Goal: Transaction & Acquisition: Book appointment/travel/reservation

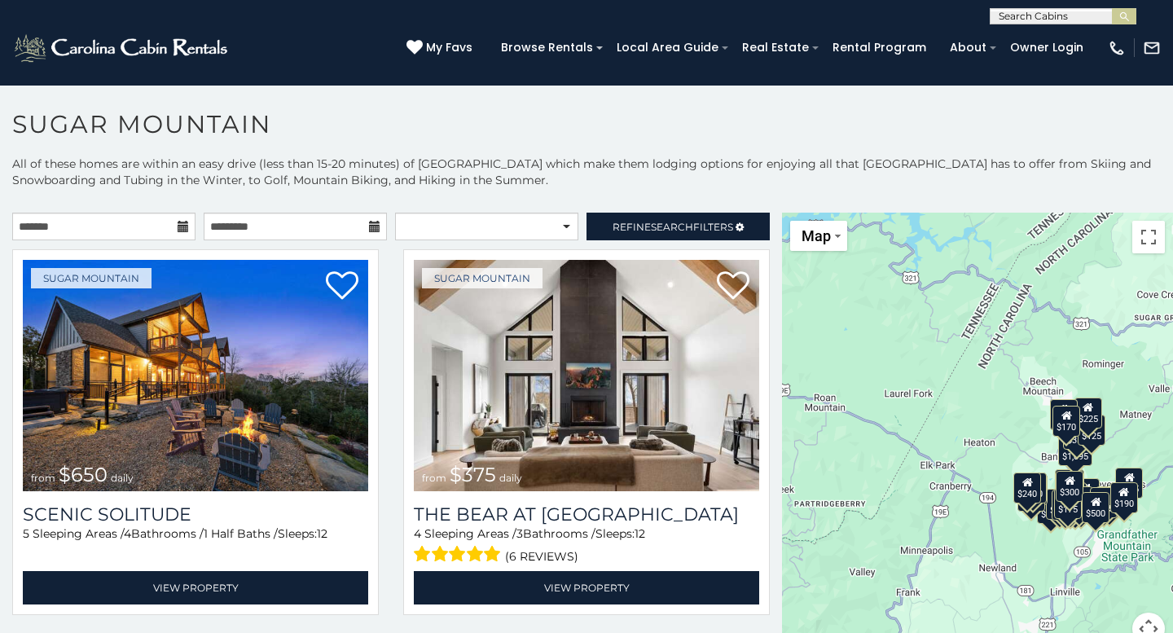
click at [183, 229] on icon at bounding box center [183, 226] width 11 height 11
click at [184, 224] on icon at bounding box center [183, 226] width 11 height 11
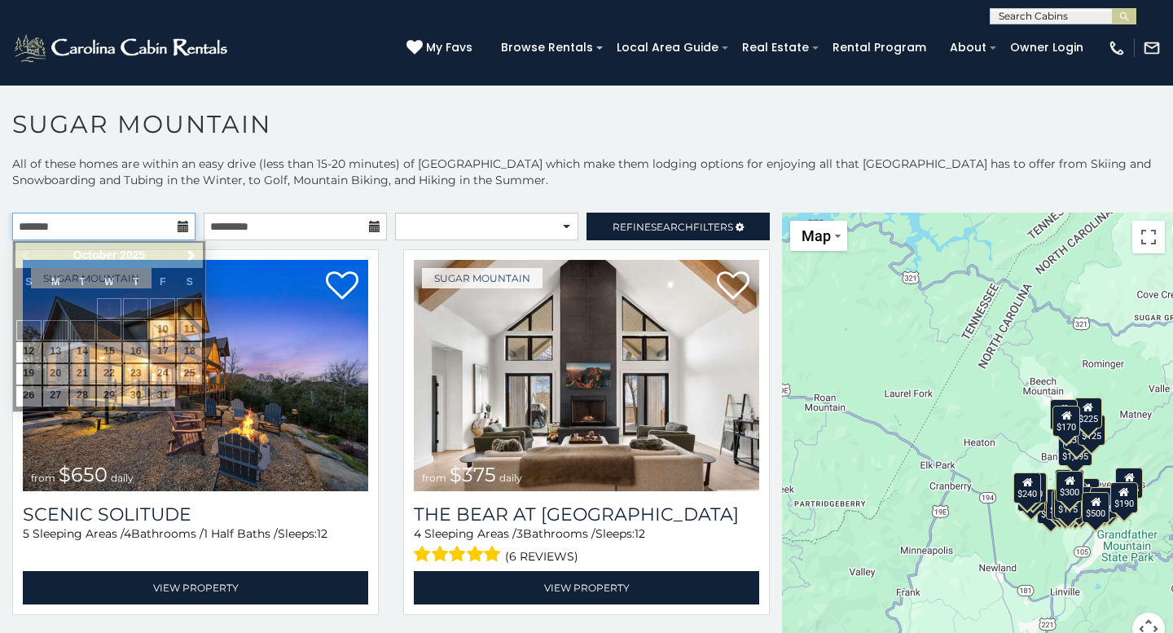
click at [143, 221] on input "text" at bounding box center [103, 227] width 183 height 28
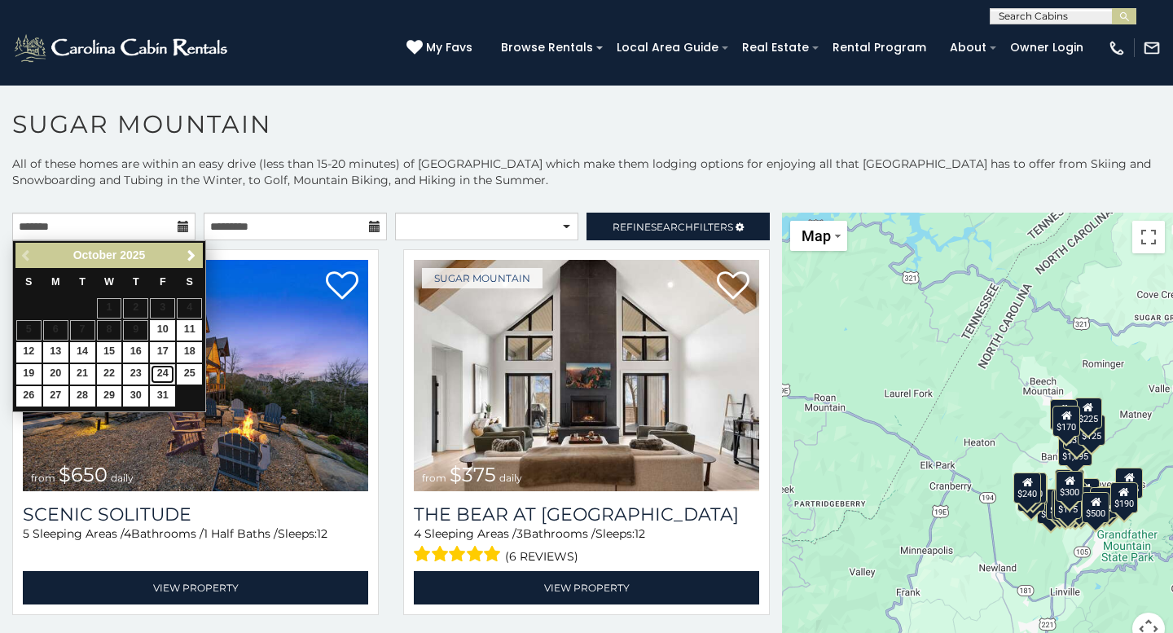
click at [168, 375] on link "24" at bounding box center [162, 374] width 25 height 20
type input "**********"
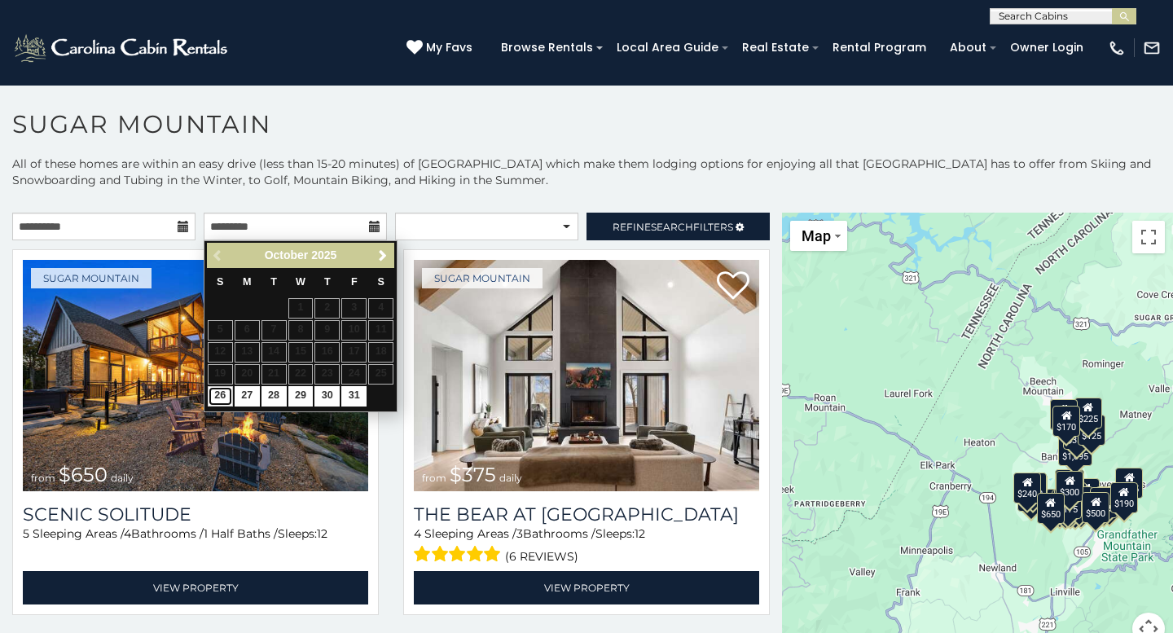
click at [221, 400] on link "26" at bounding box center [220, 396] width 25 height 20
type input "**********"
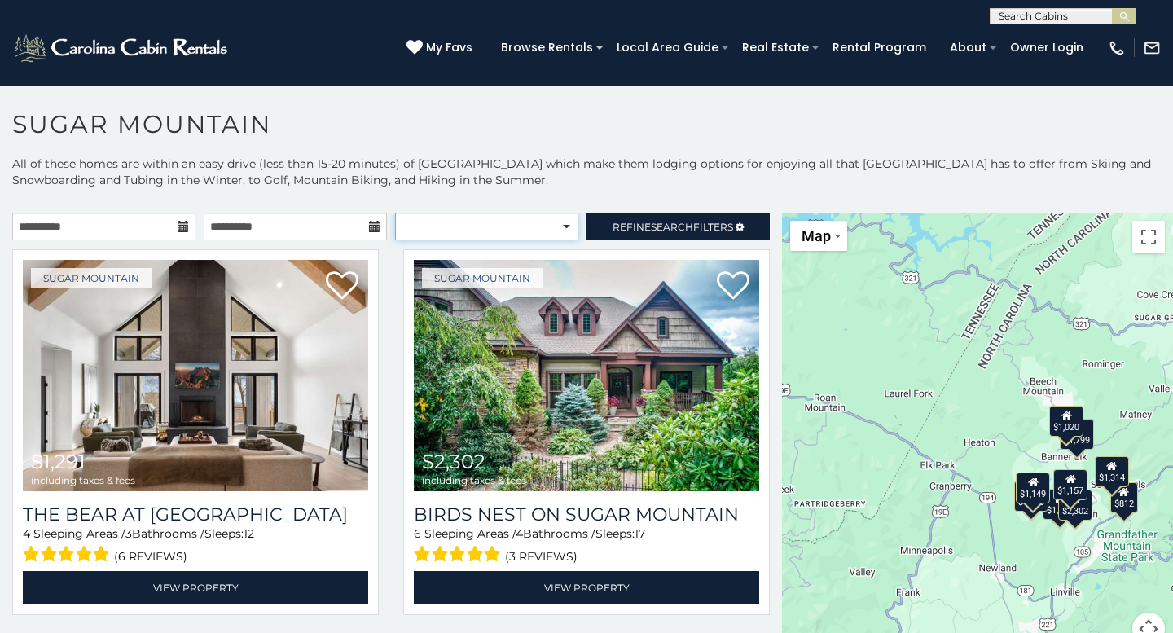
click at [549, 231] on select "**********" at bounding box center [486, 227] width 183 height 28
select select "*********"
click at [395, 213] on select "**********" at bounding box center [486, 227] width 183 height 28
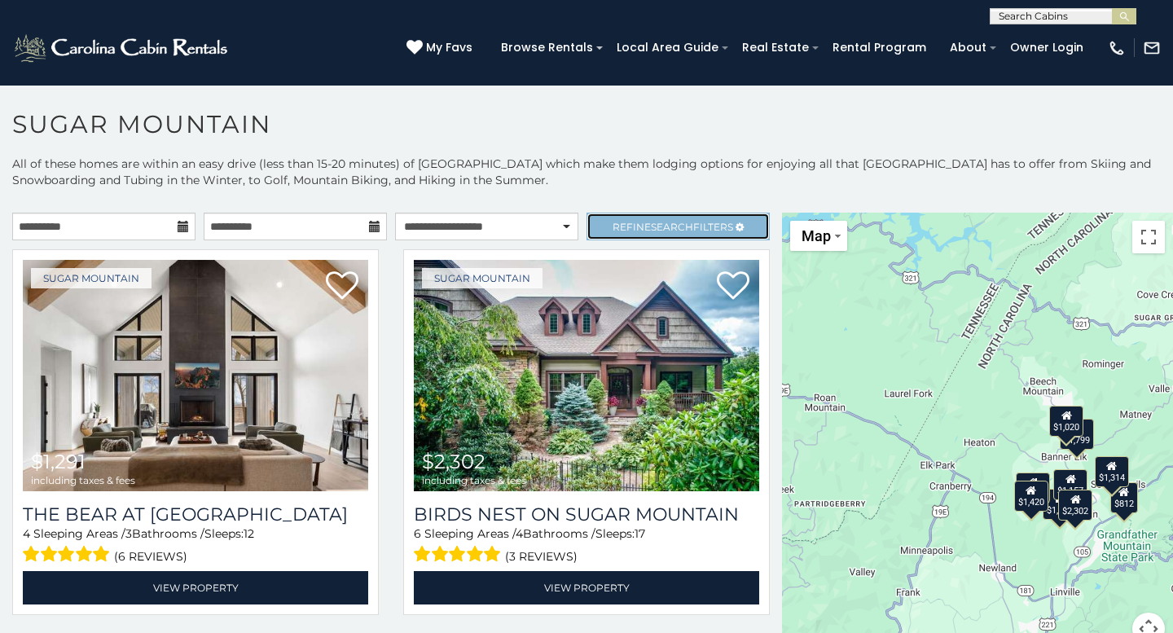
click at [647, 226] on span "Refine Search Filters" at bounding box center [672, 227] width 121 height 12
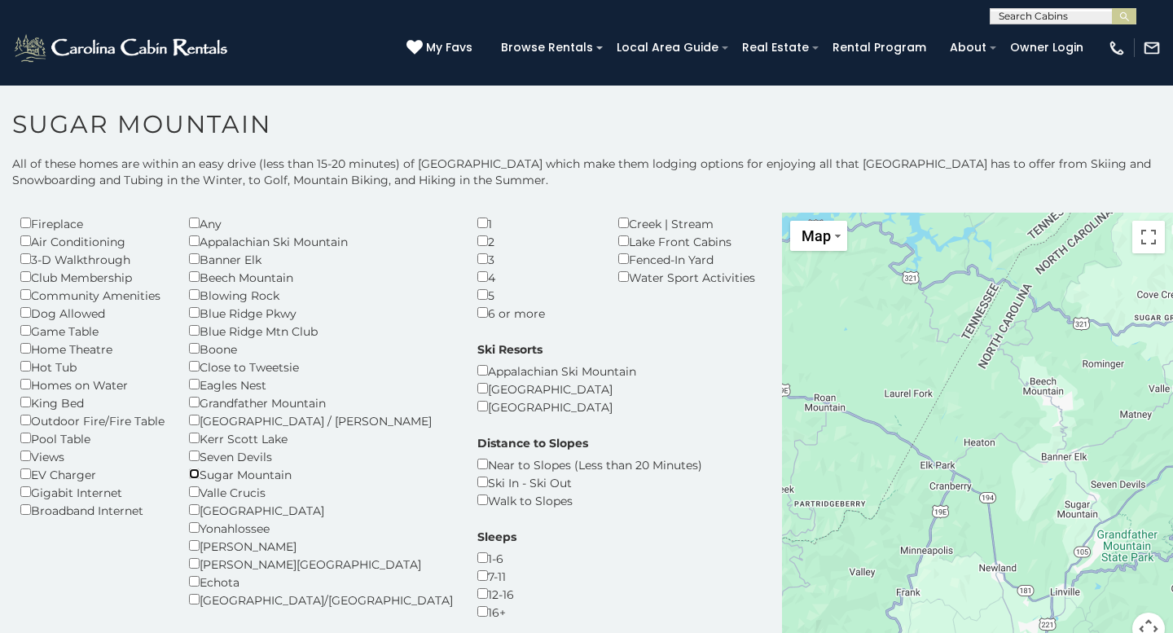
scroll to position [47, 0]
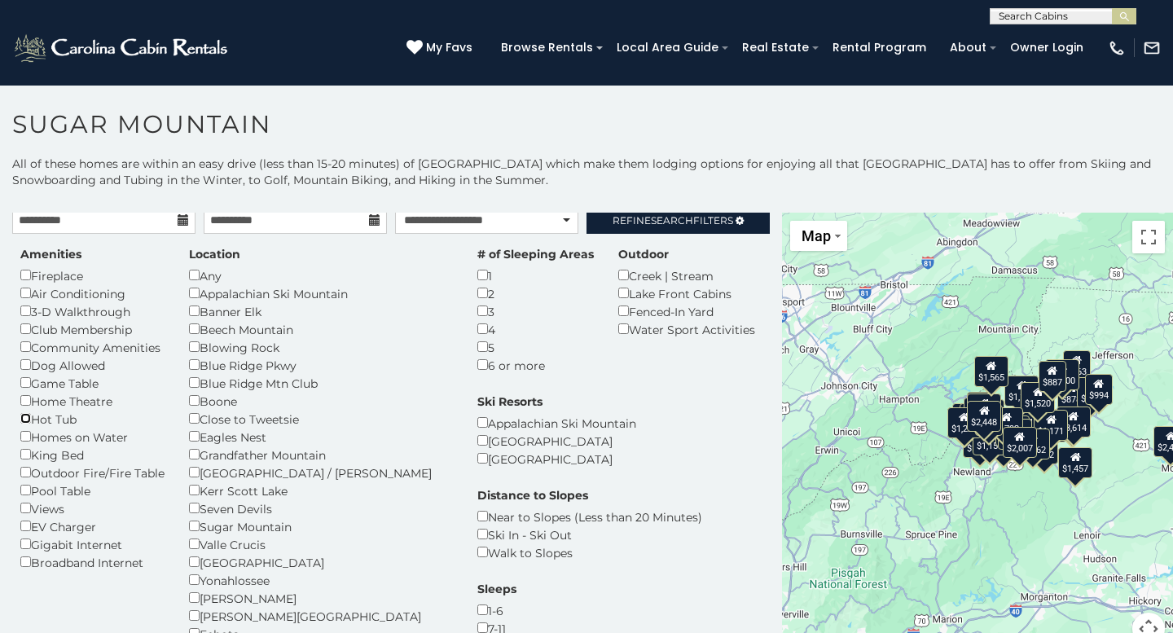
scroll to position [11, 0]
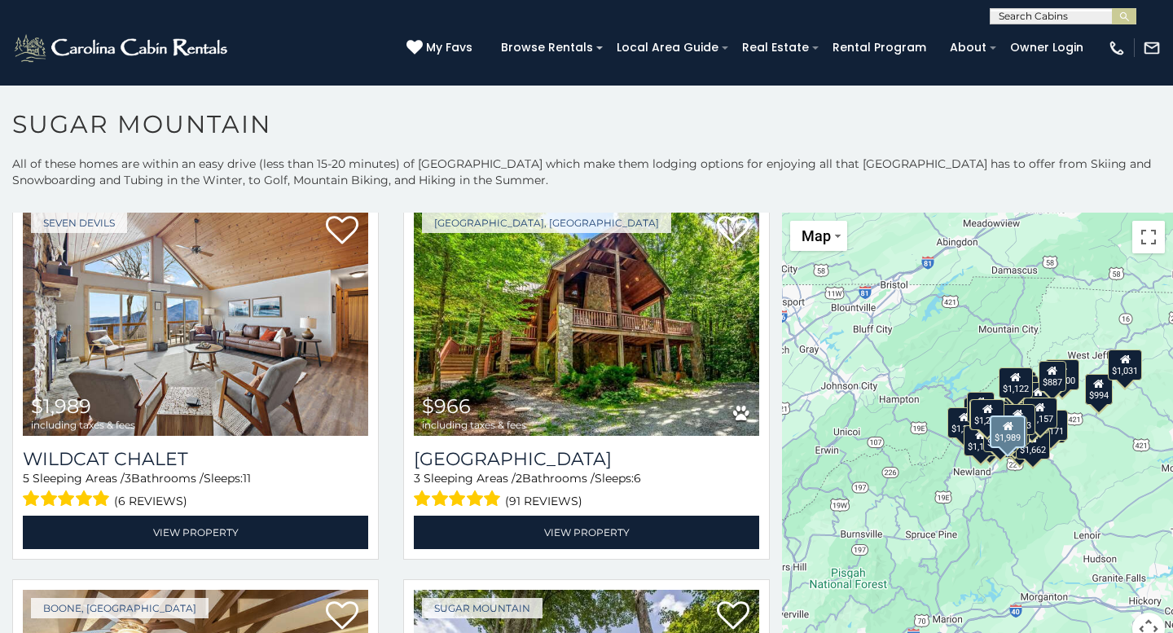
scroll to position [930, 0]
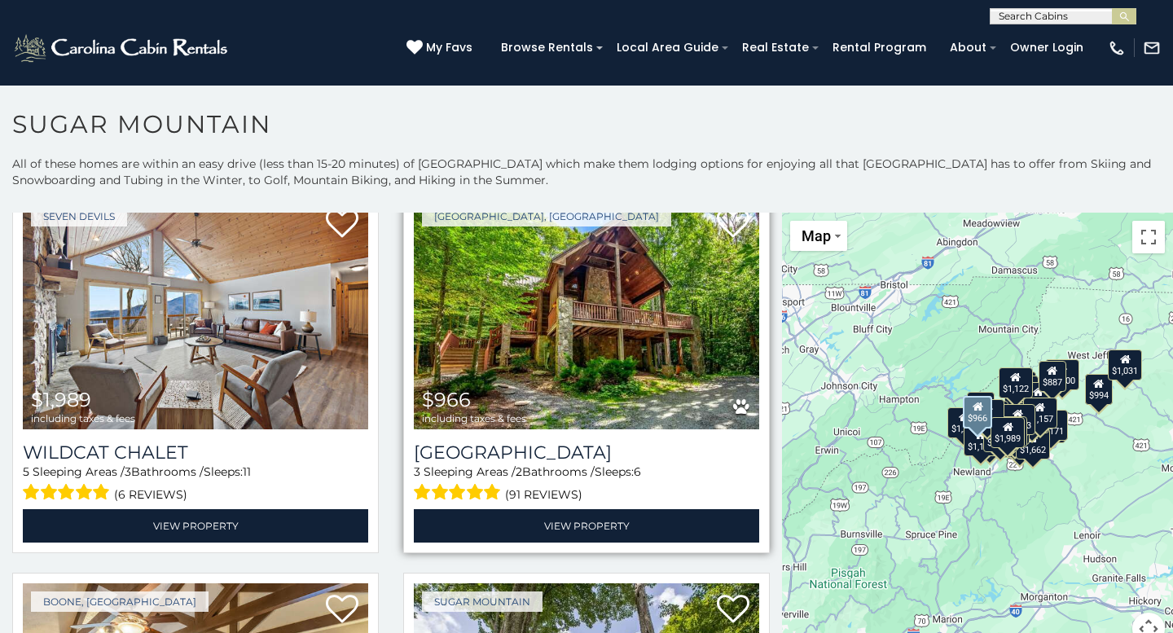
click at [662, 358] on img at bounding box center [586, 313] width 345 height 231
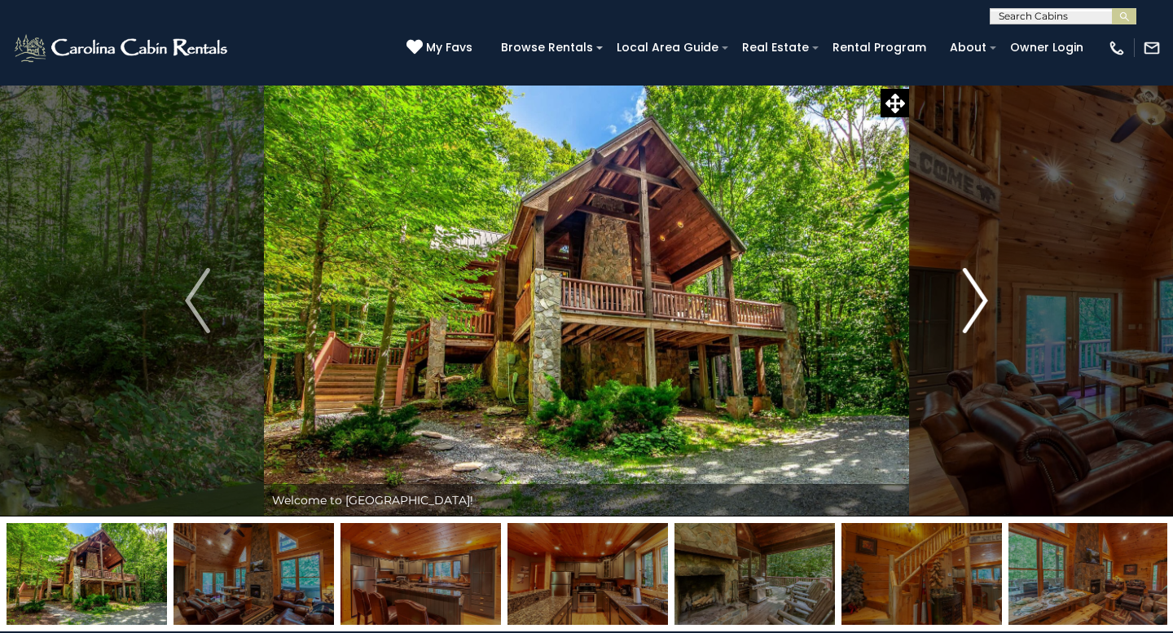
click at [983, 303] on img "Next" at bounding box center [974, 300] width 24 height 65
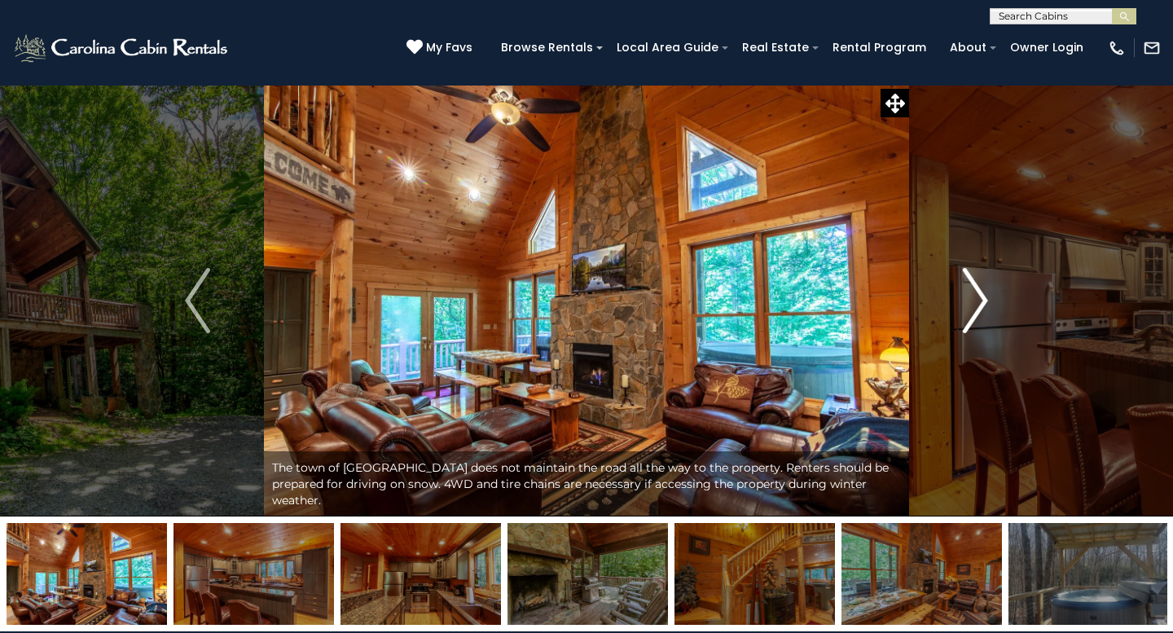
click at [983, 303] on img "Next" at bounding box center [974, 300] width 24 height 65
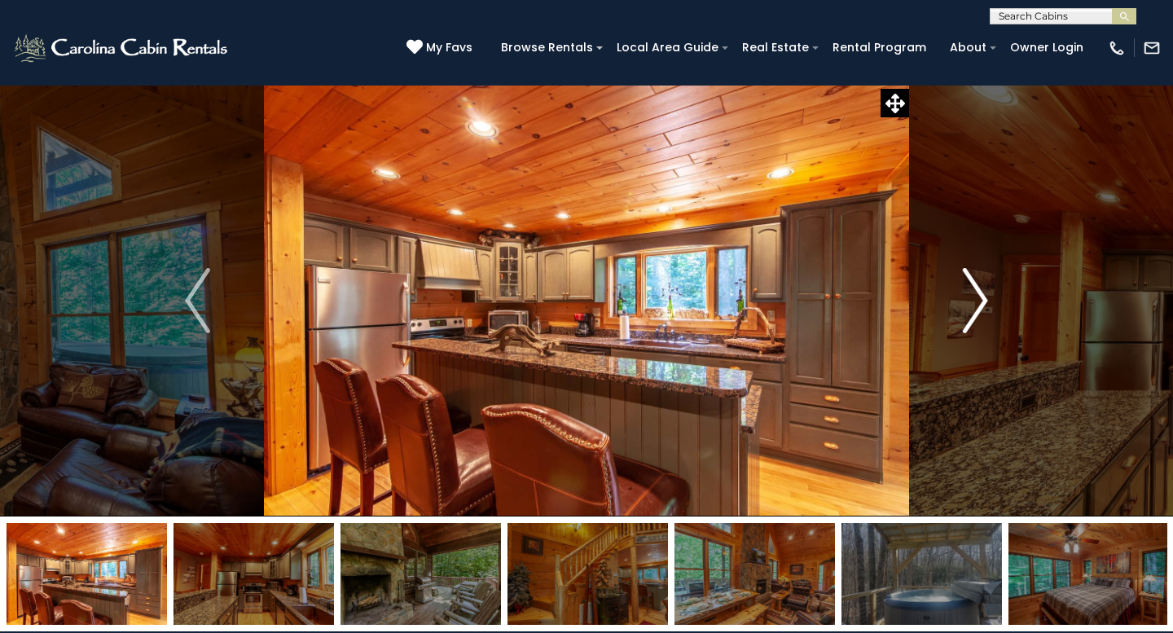
click at [983, 304] on img "Next" at bounding box center [974, 300] width 24 height 65
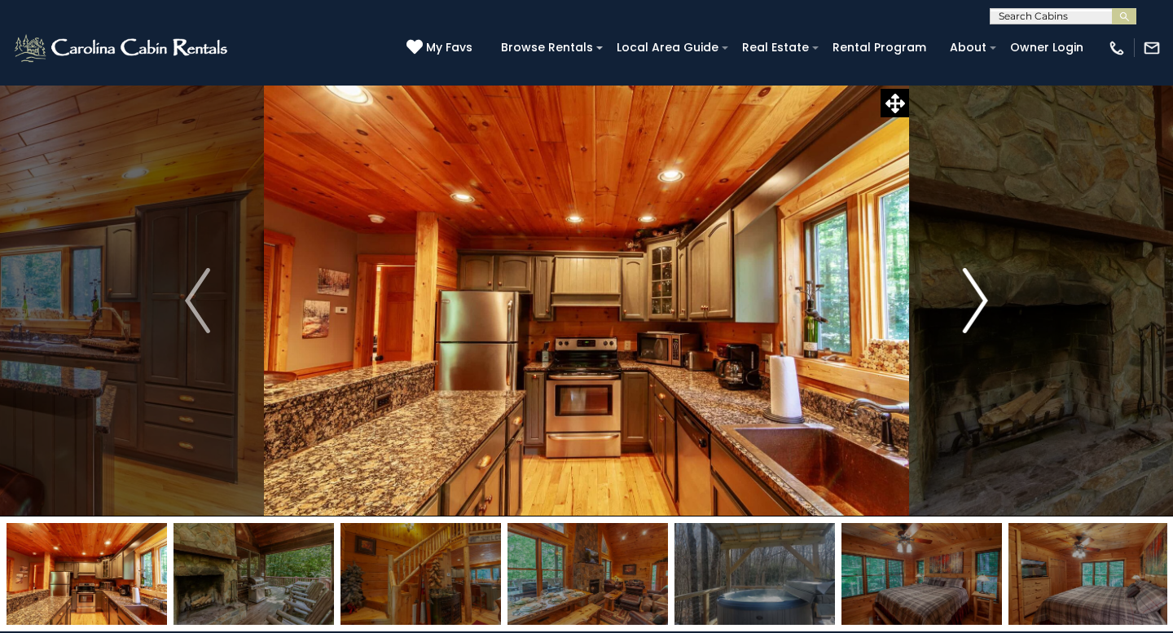
click at [983, 304] on img "Next" at bounding box center [974, 300] width 24 height 65
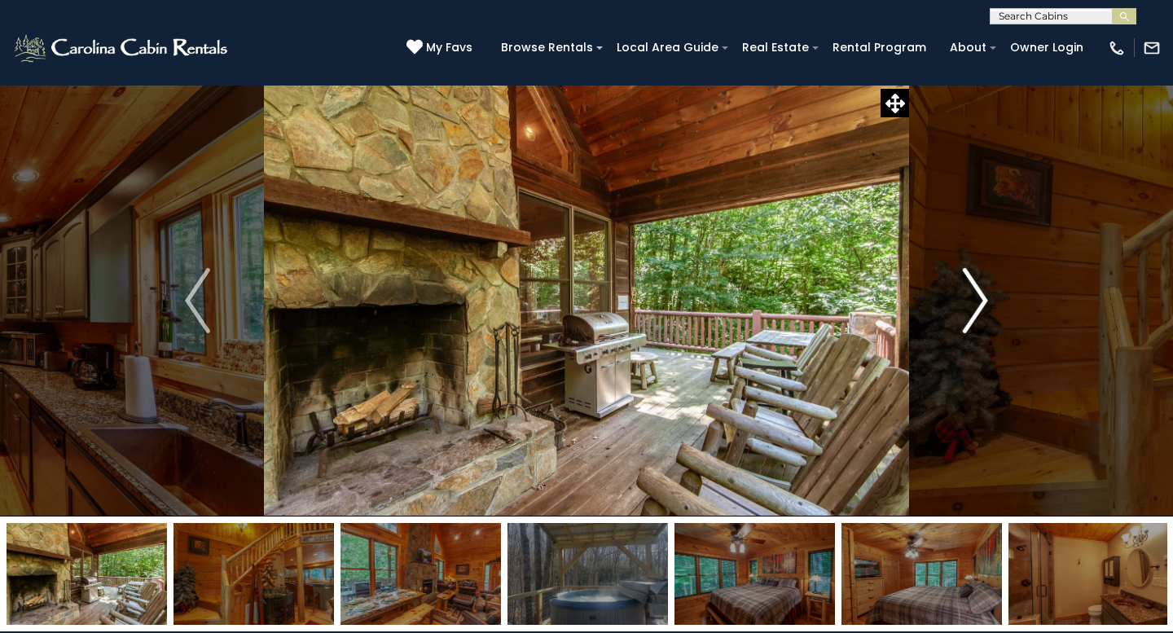
click at [983, 304] on img "Next" at bounding box center [974, 300] width 24 height 65
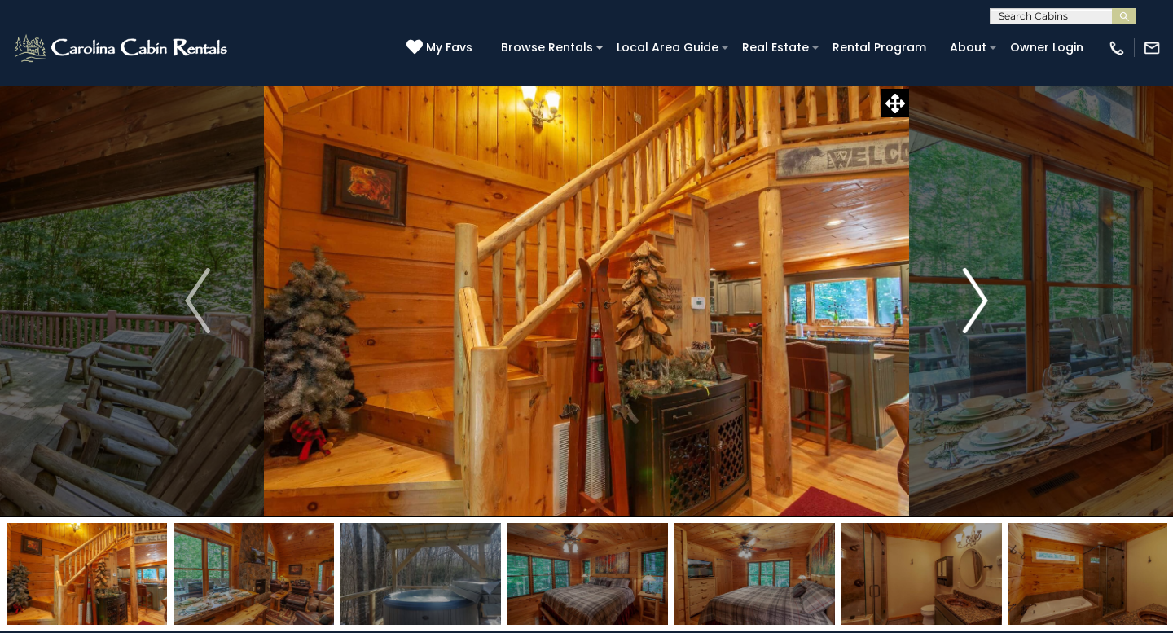
click at [983, 304] on img "Next" at bounding box center [974, 300] width 24 height 65
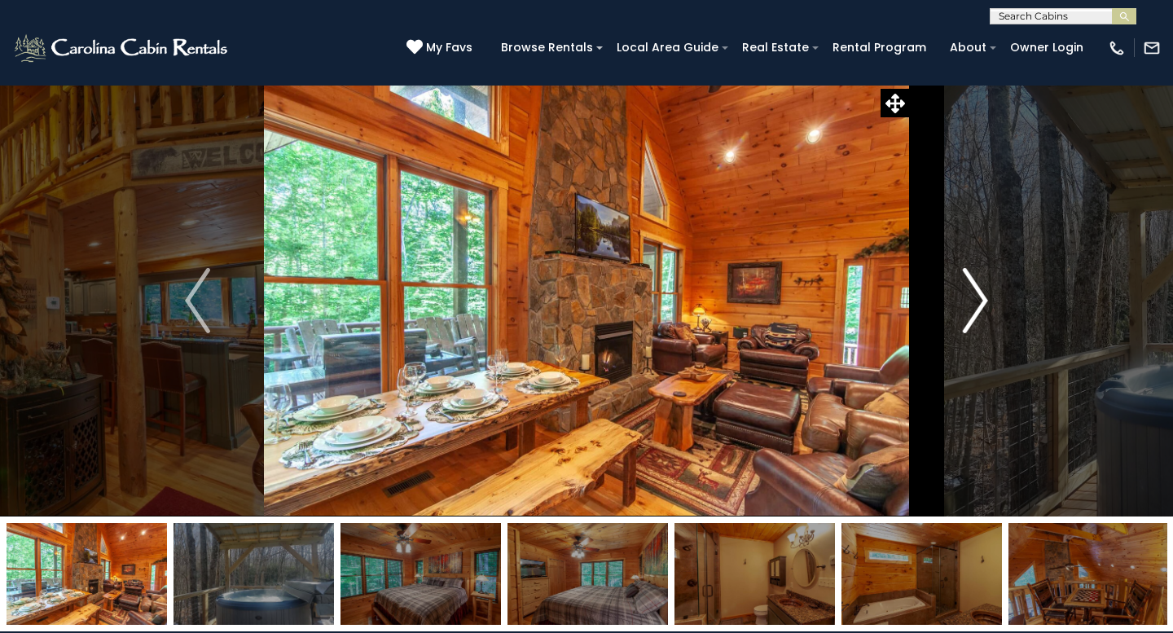
click at [983, 304] on img "Next" at bounding box center [974, 300] width 24 height 65
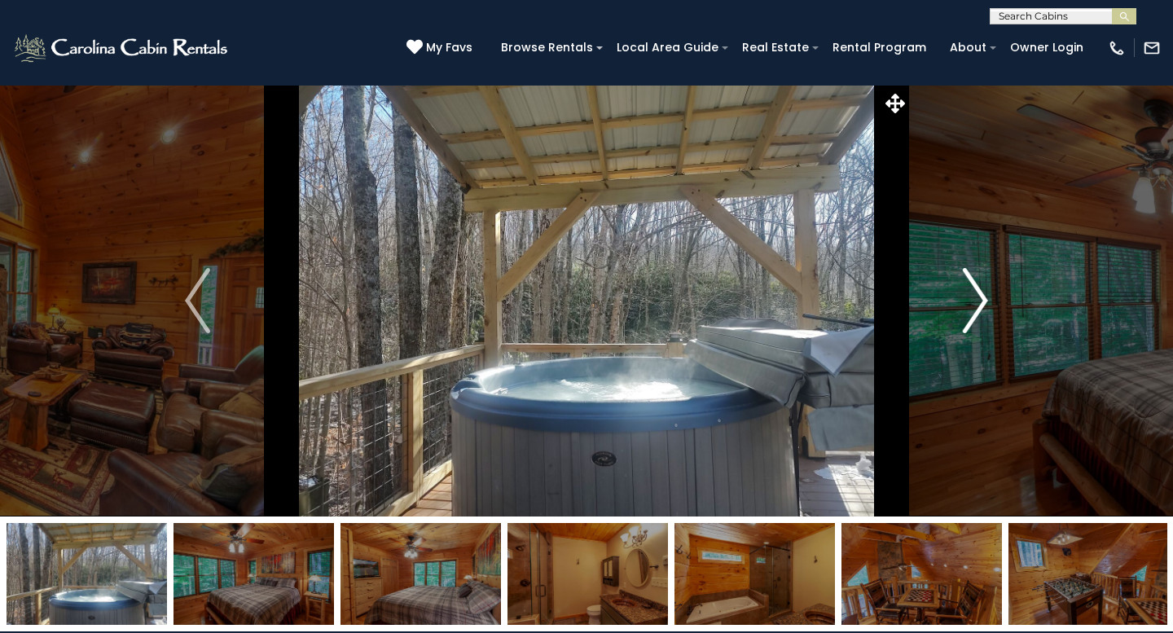
click at [983, 304] on img "Next" at bounding box center [974, 300] width 24 height 65
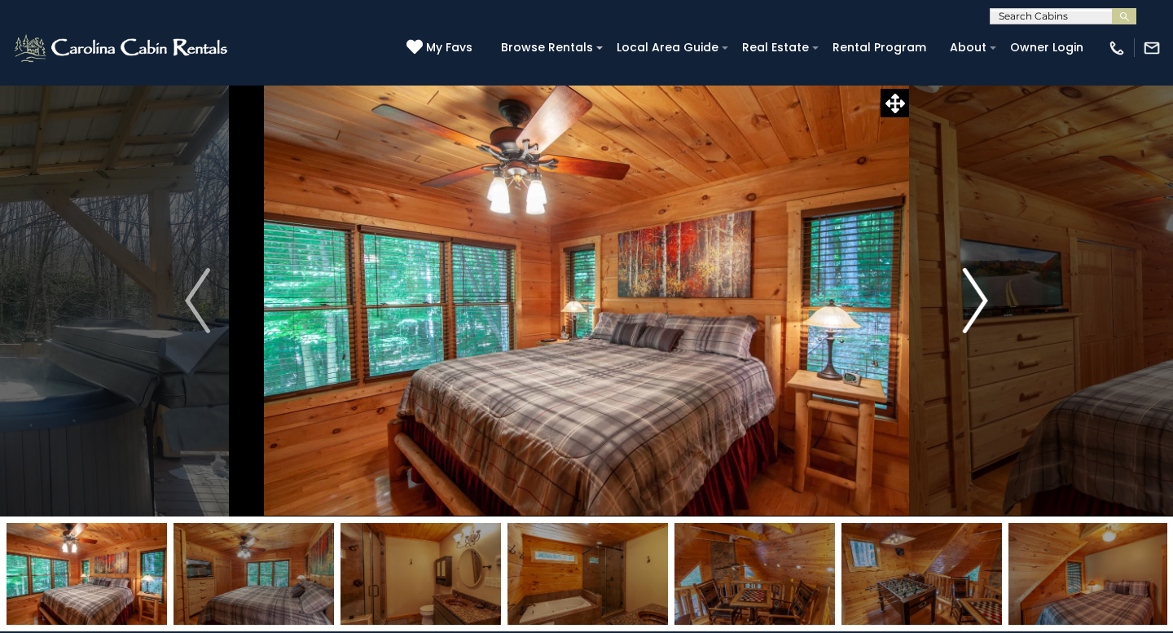
click at [983, 304] on img "Next" at bounding box center [974, 300] width 24 height 65
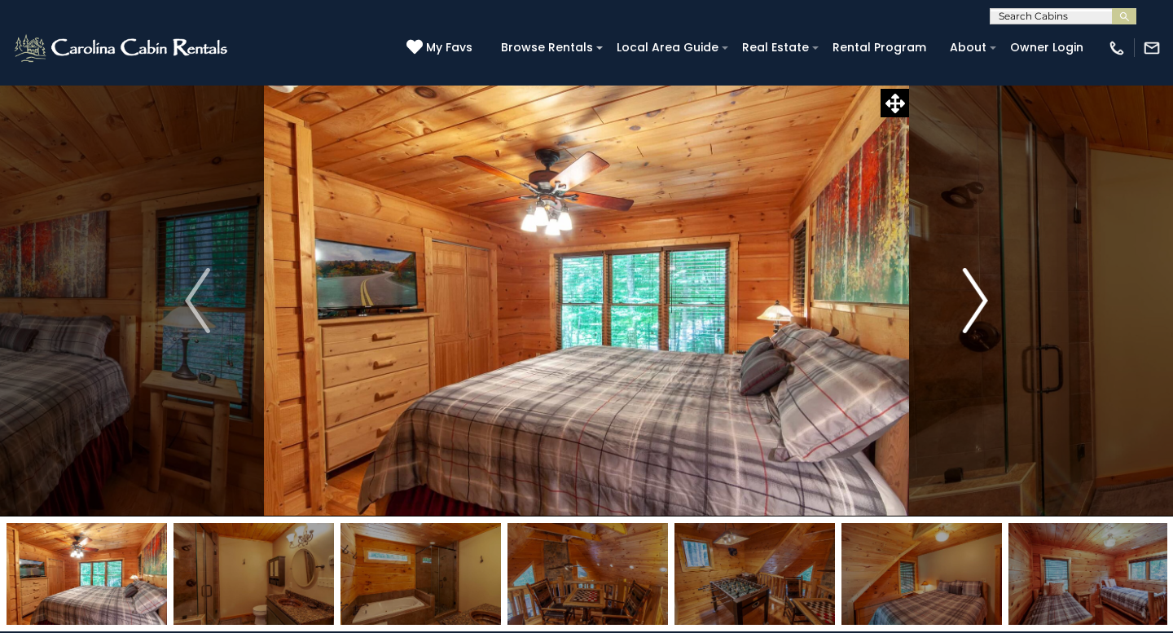
click at [983, 304] on img "Next" at bounding box center [974, 300] width 24 height 65
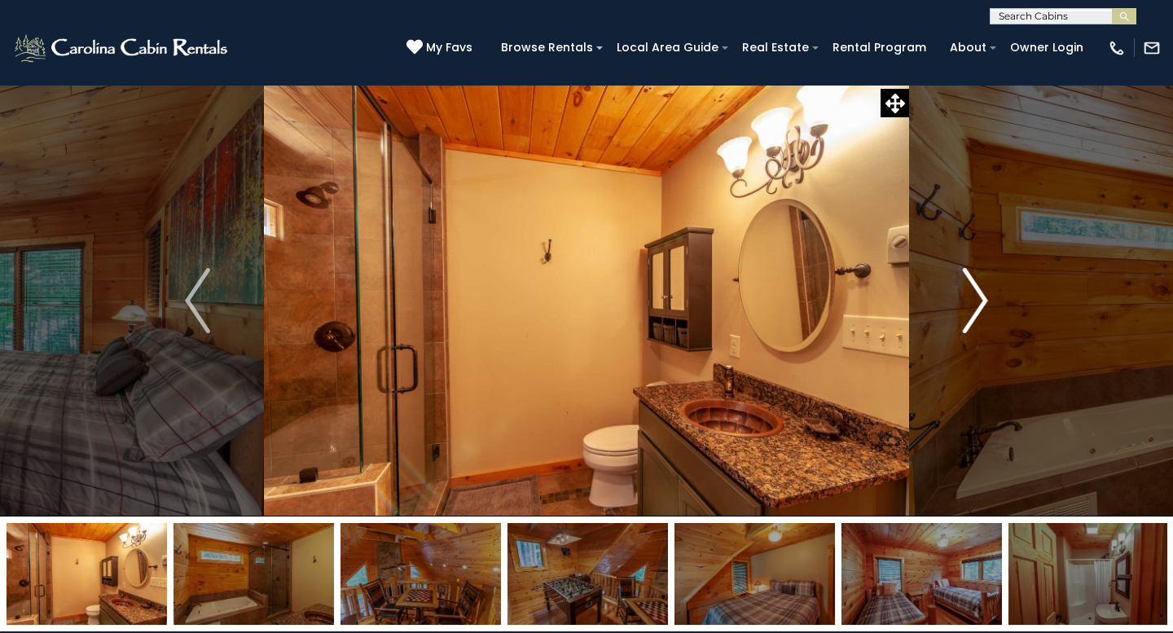
click at [983, 304] on img "Next" at bounding box center [974, 300] width 24 height 65
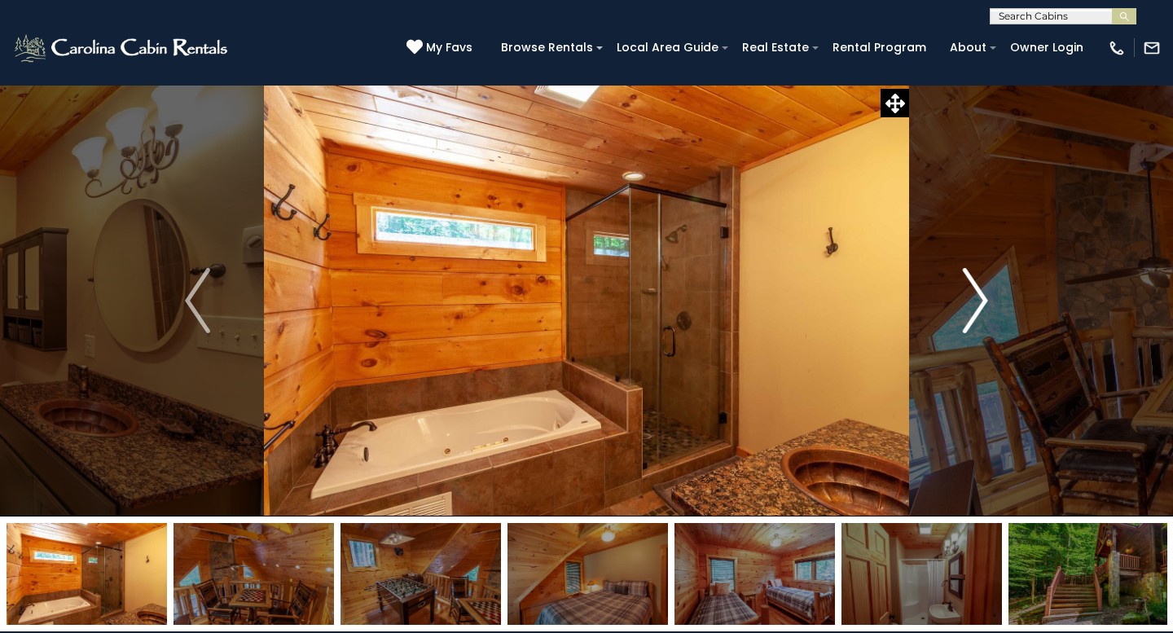
click at [983, 304] on img "Next" at bounding box center [974, 300] width 24 height 65
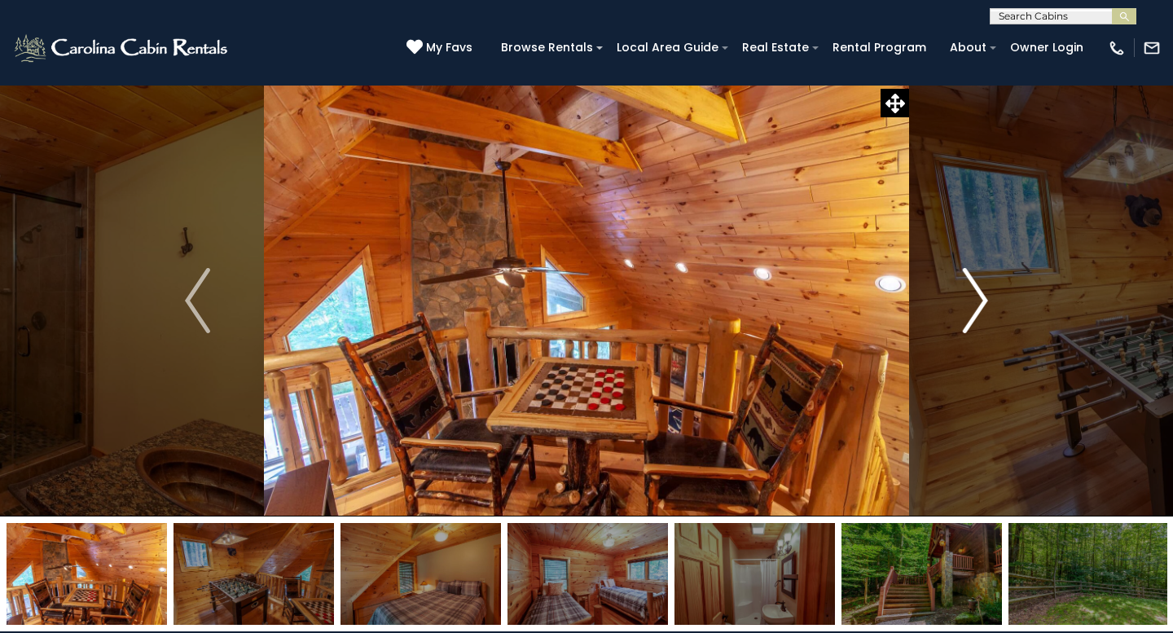
click at [985, 304] on img "Next" at bounding box center [974, 300] width 24 height 65
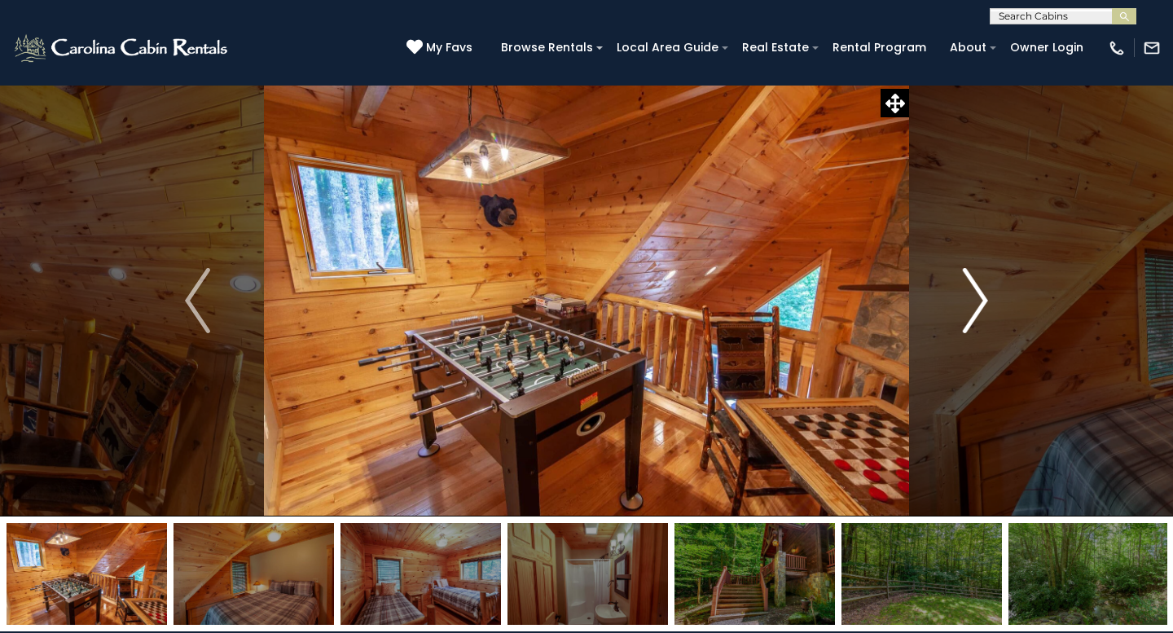
click at [985, 304] on img "Next" at bounding box center [974, 300] width 24 height 65
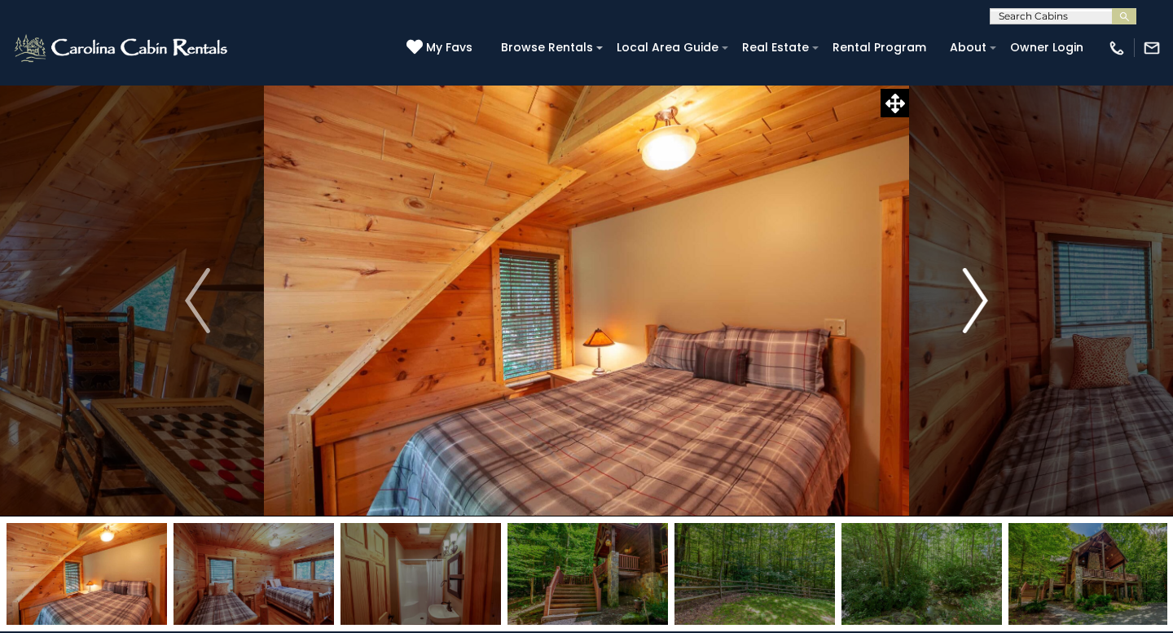
click at [985, 304] on img "Next" at bounding box center [974, 300] width 24 height 65
